Goal: Obtain resource: Obtain resource

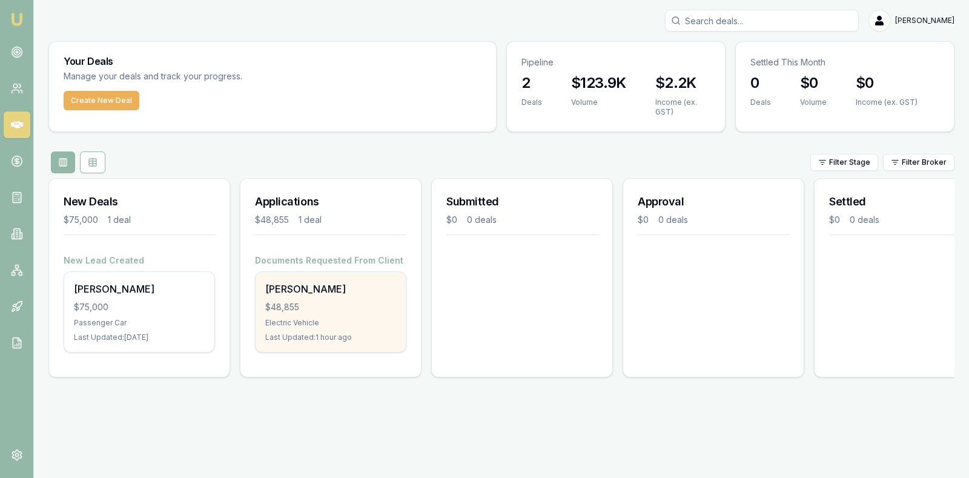
click at [321, 301] on div "$48,855" at bounding box center [330, 307] width 131 height 12
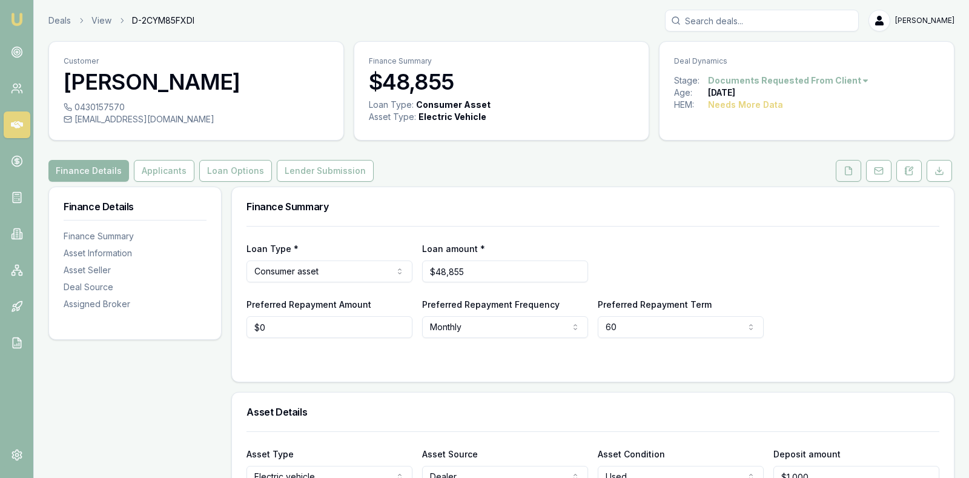
click at [850, 170] on icon at bounding box center [849, 171] width 10 height 10
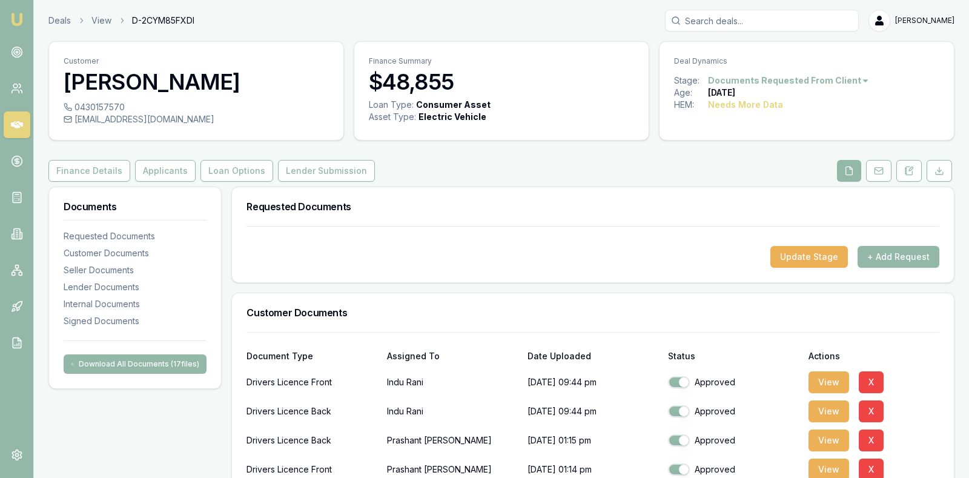
click at [615, 227] on div at bounding box center [593, 236] width 693 height 19
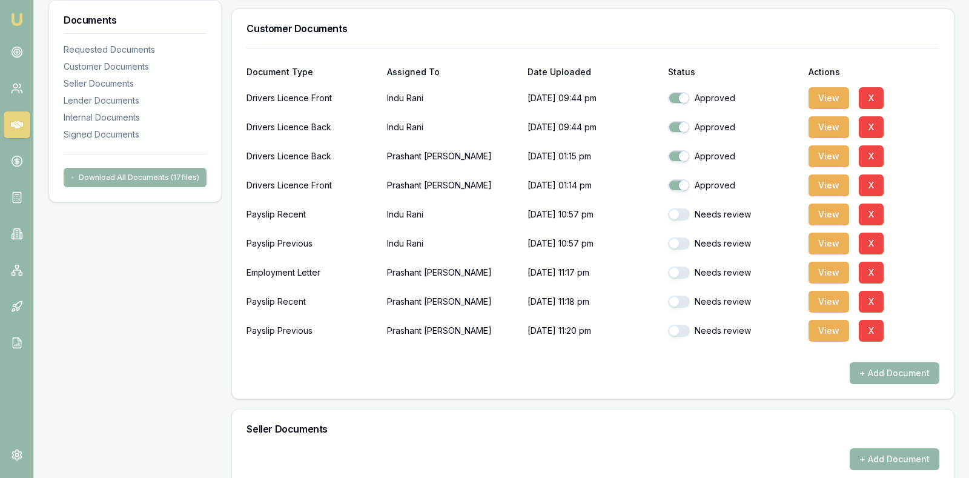
scroll to position [333, 0]
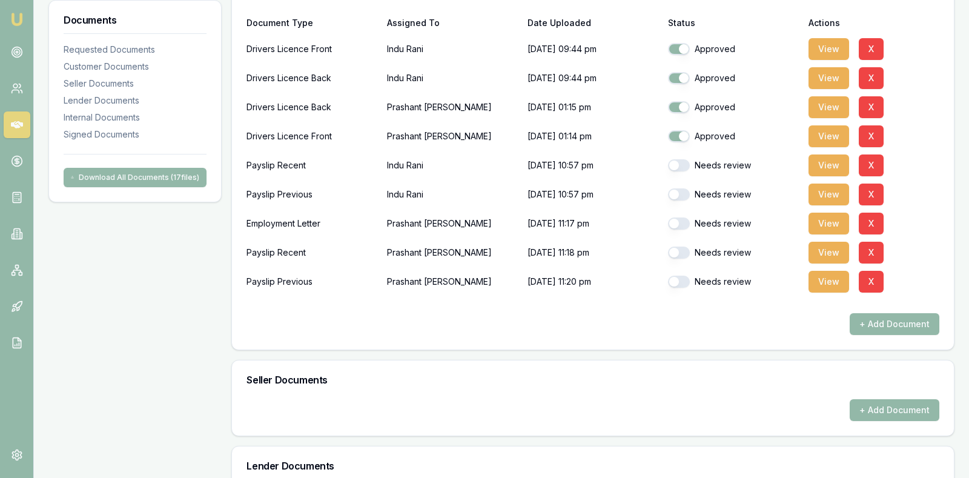
click at [677, 220] on button "button" at bounding box center [679, 223] width 22 height 12
click at [821, 220] on button "View" at bounding box center [829, 224] width 41 height 22
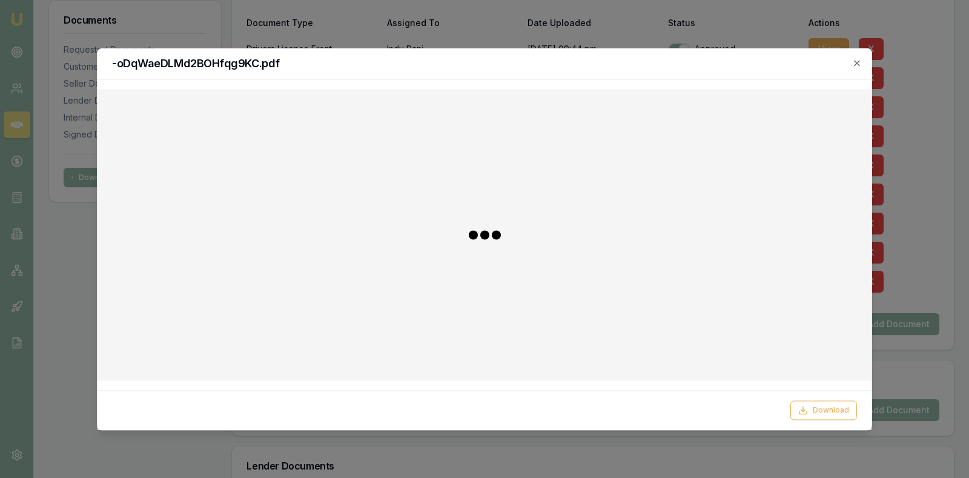
checkbox input "false"
checkbox input "true"
click at [857, 63] on icon "button" at bounding box center [856, 62] width 5 height 5
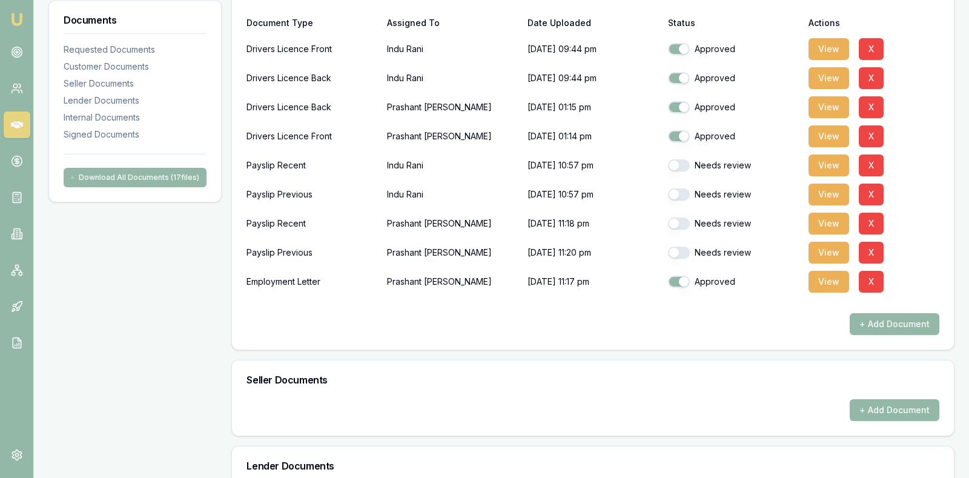
click at [674, 249] on button "button" at bounding box center [679, 253] width 22 height 12
checkbox input "true"
click at [672, 220] on button "button" at bounding box center [679, 223] width 22 height 12
checkbox input "true"
click at [675, 191] on button "button" at bounding box center [679, 194] width 22 height 12
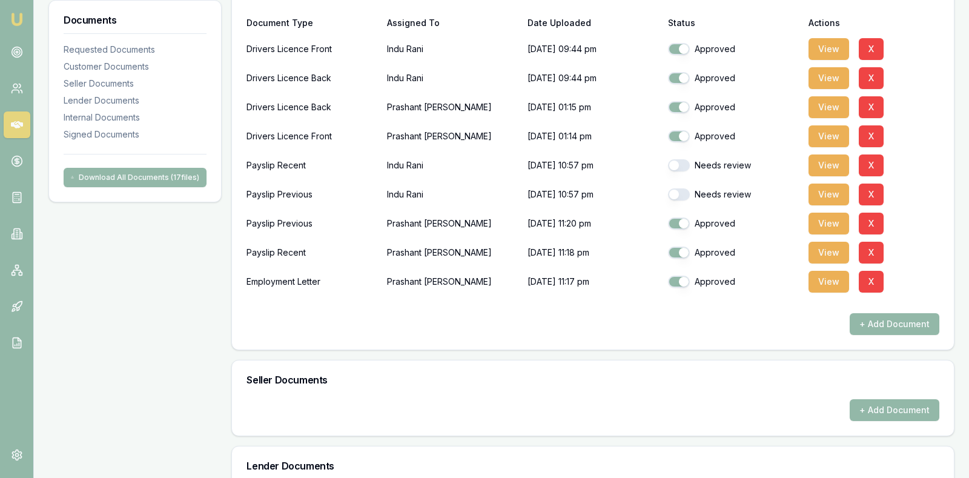
checkbox input "true"
click at [674, 162] on button "button" at bounding box center [679, 165] width 22 height 12
checkbox input "true"
